Goal: Transaction & Acquisition: Purchase product/service

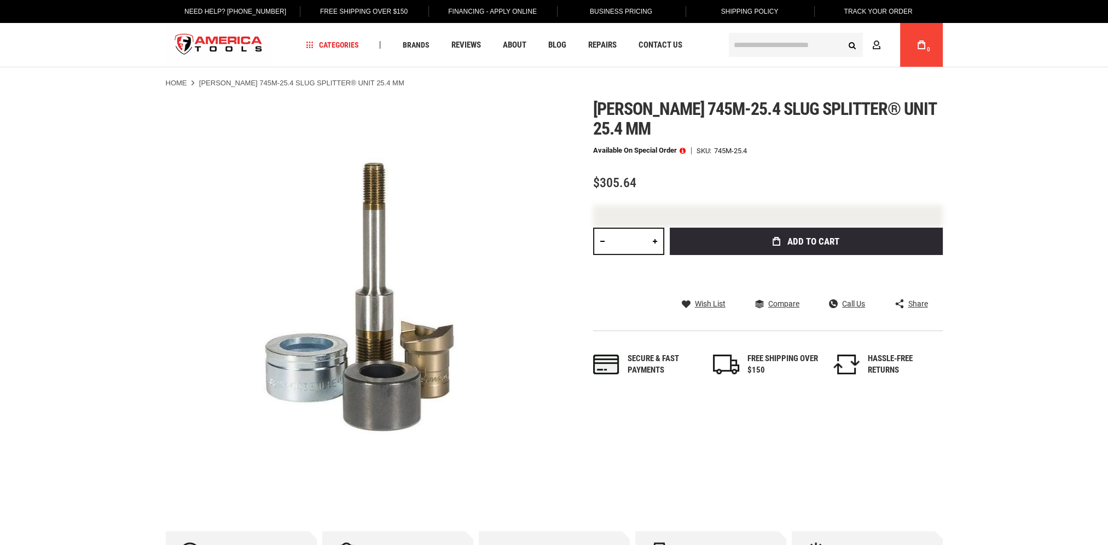
click at [683, 152] on span at bounding box center [683, 151] width 6 height 8
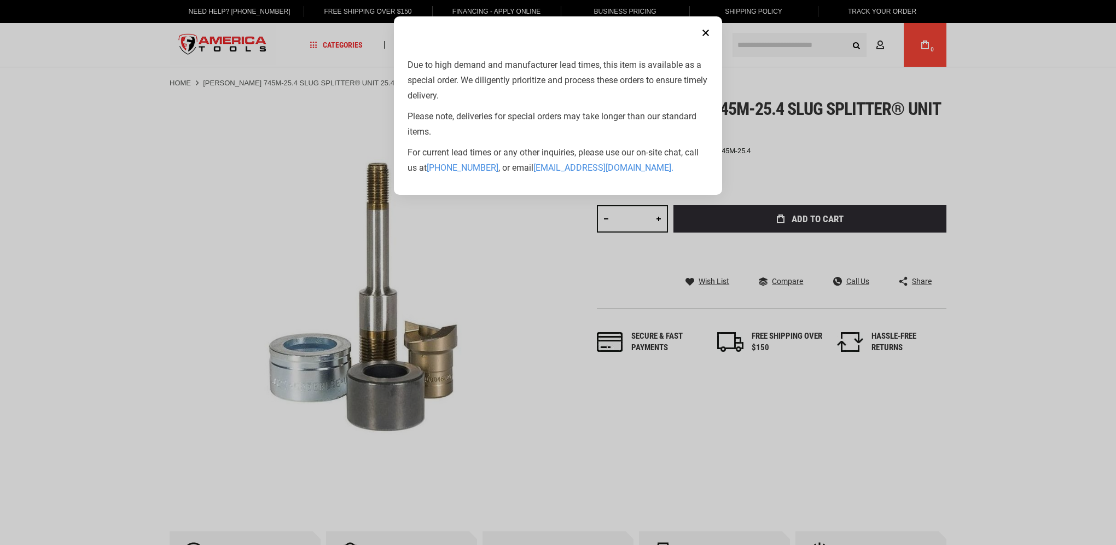
click at [708, 29] on button "Close" at bounding box center [706, 33] width 22 height 22
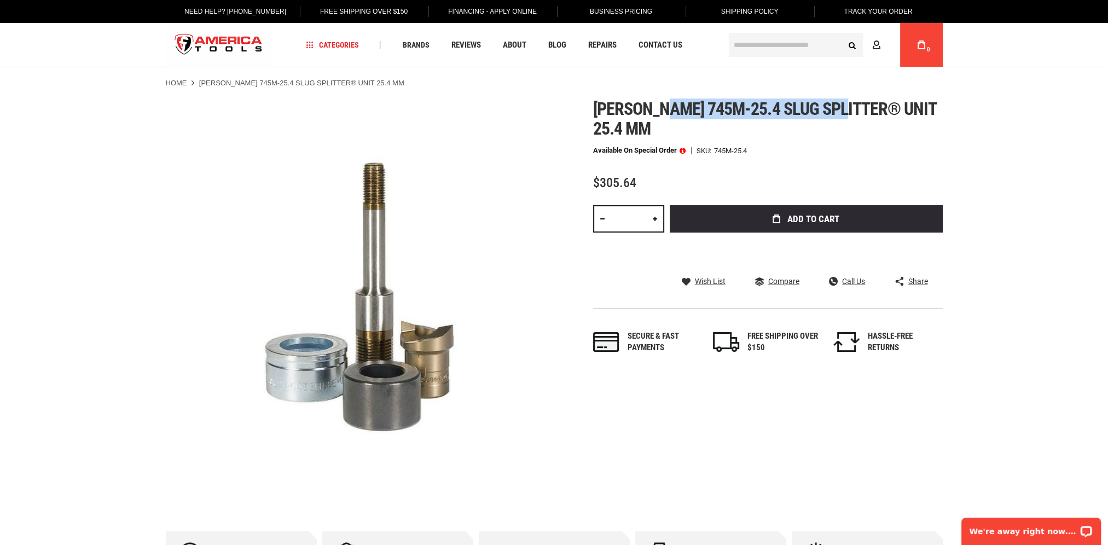
drag, startPoint x: 667, startPoint y: 107, endPoint x: 848, endPoint y: 106, distance: 181.7
click at [848, 106] on span "[PERSON_NAME] 745m-25.4 slug splitter® unit 25.4 mm" at bounding box center [765, 119] width 344 height 40
drag, startPoint x: 848, startPoint y: 106, endPoint x: 819, endPoint y: 108, distance: 29.6
copy span "745m-25.4 slug splitter"
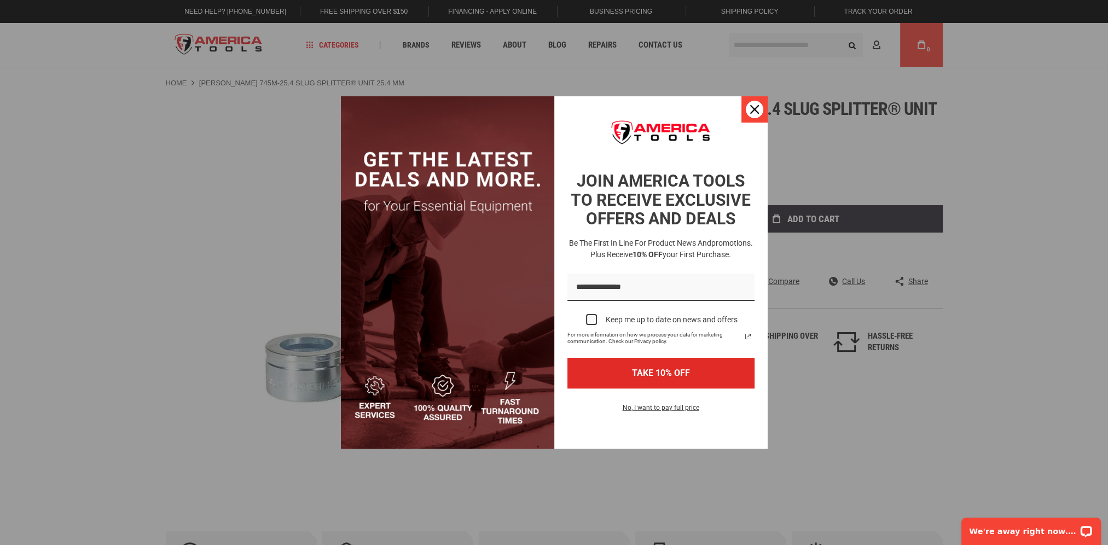
click at [741, 102] on div "JOIN AMERICA TOOLS TO RECEIVE EXCLUSIVE OFFERS AND DEALS Be the first in line f…" at bounding box center [554, 272] width 427 height 352
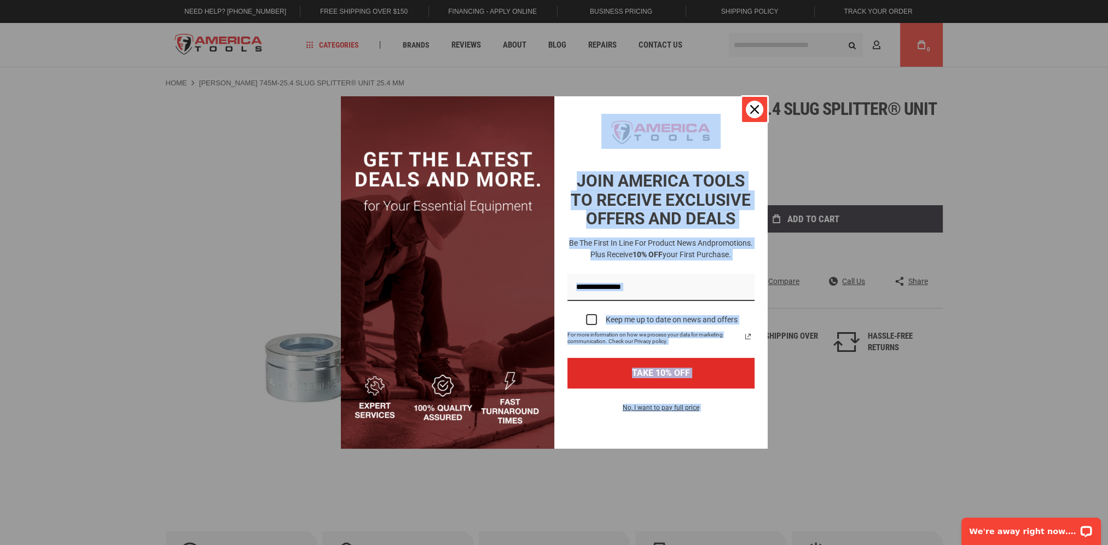
click at [752, 109] on icon "close icon" at bounding box center [754, 109] width 9 height 9
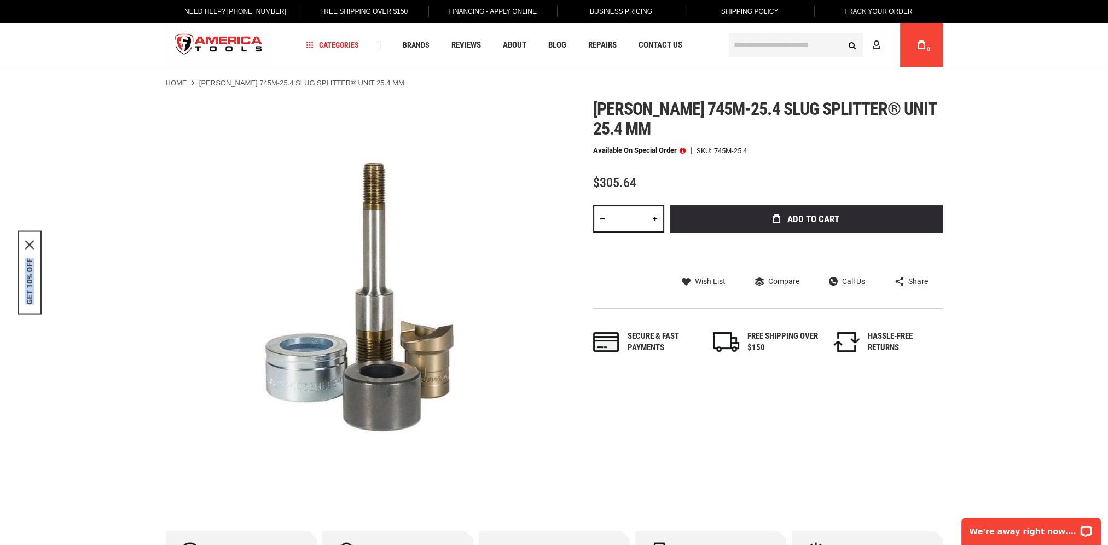
click at [681, 148] on span at bounding box center [683, 151] width 6 height 8
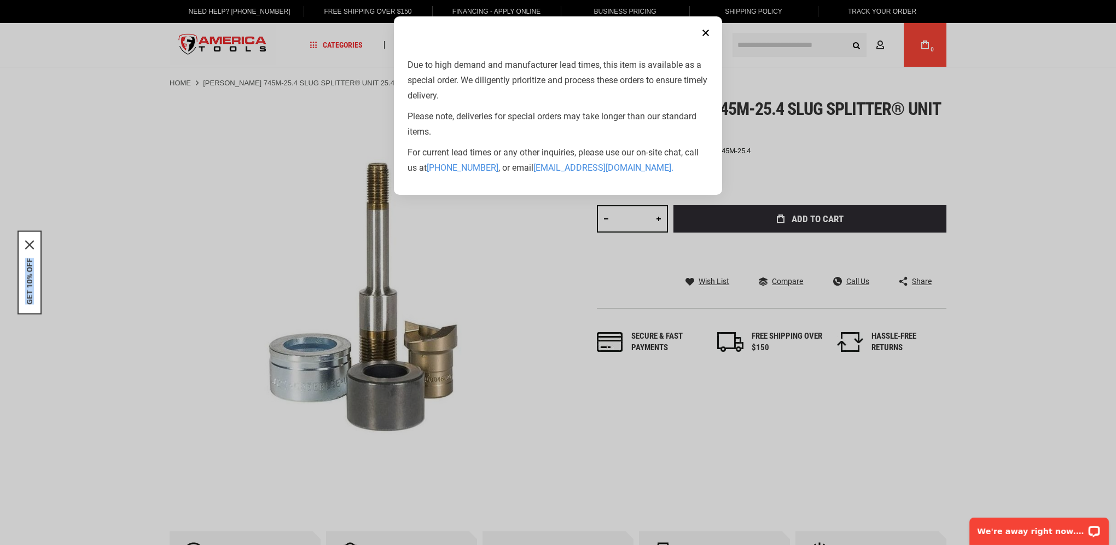
click at [711, 30] on button "Close" at bounding box center [706, 33] width 22 height 22
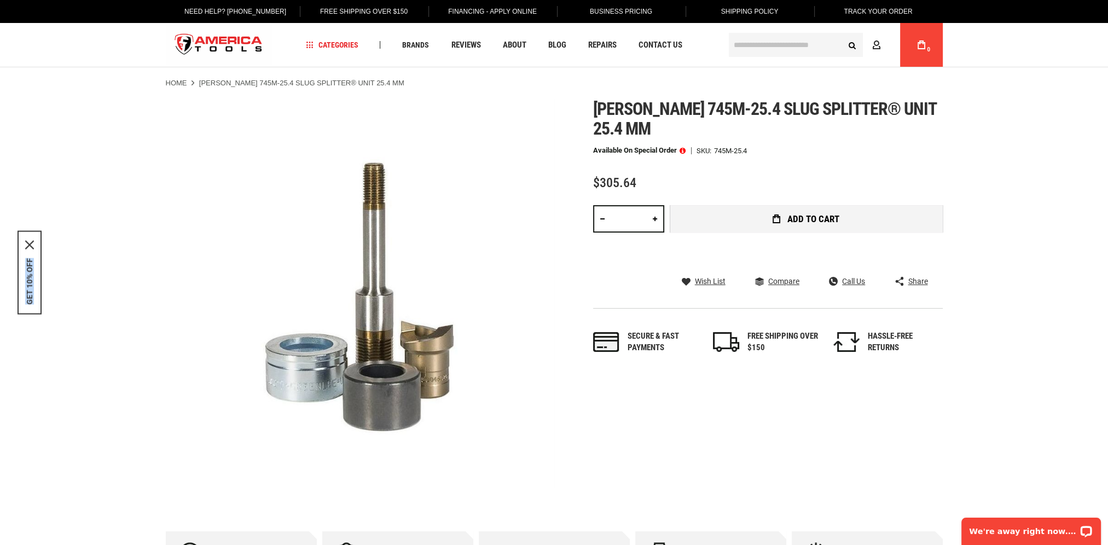
click at [829, 215] on span "Add to Cart" at bounding box center [813, 219] width 52 height 9
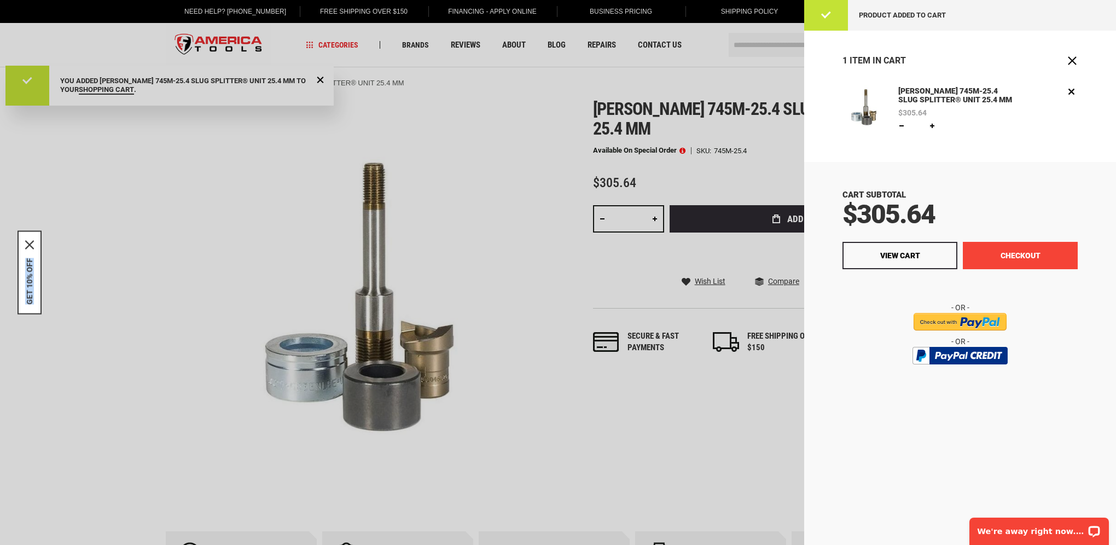
click at [1021, 258] on button "Checkout" at bounding box center [1020, 255] width 115 height 27
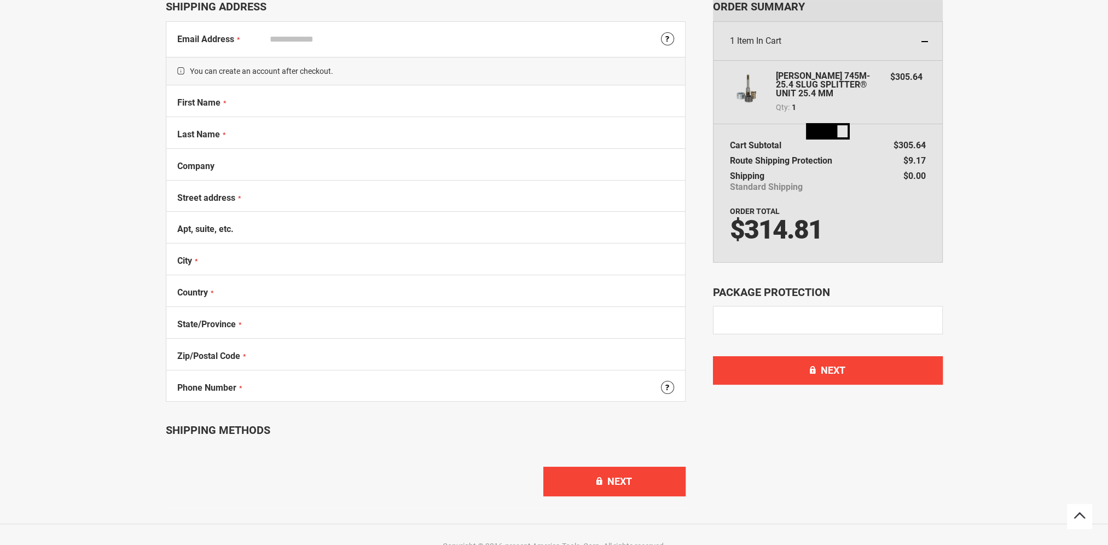
scroll to position [72, 0]
select select "**"
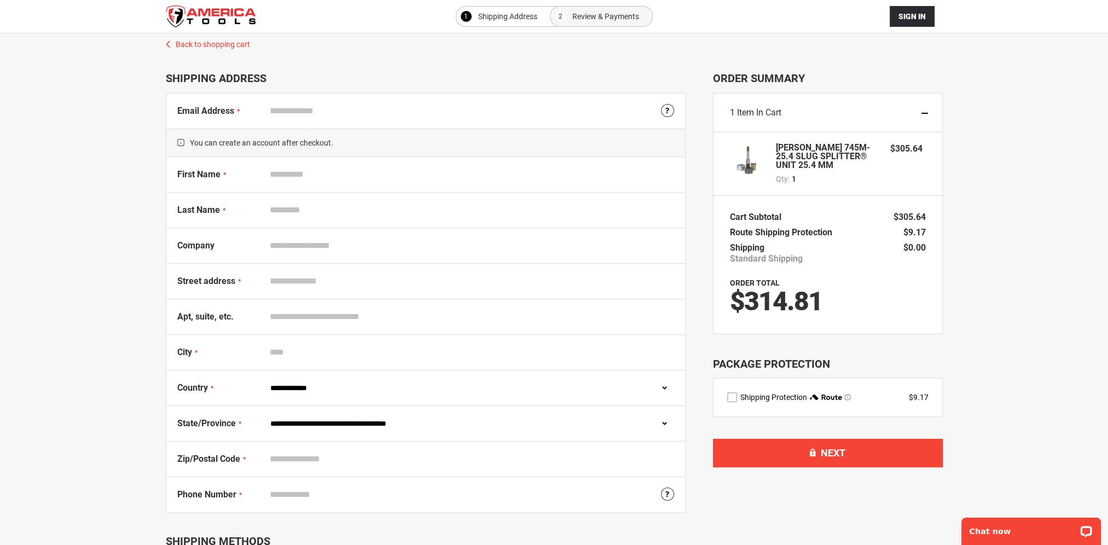
scroll to position [0, 0]
